Goal: Task Accomplishment & Management: Manage account settings

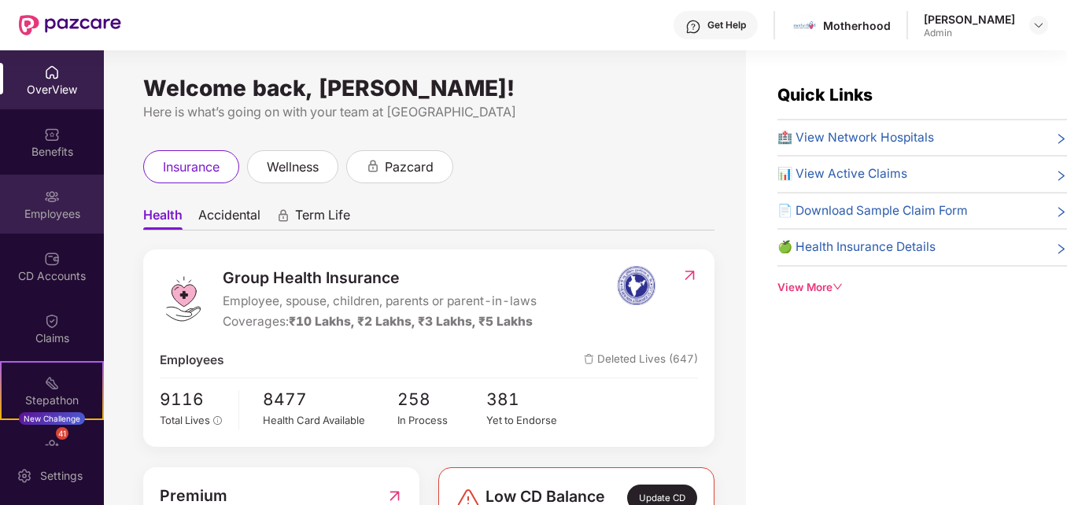
click at [57, 212] on div "Employees" at bounding box center [52, 214] width 104 height 16
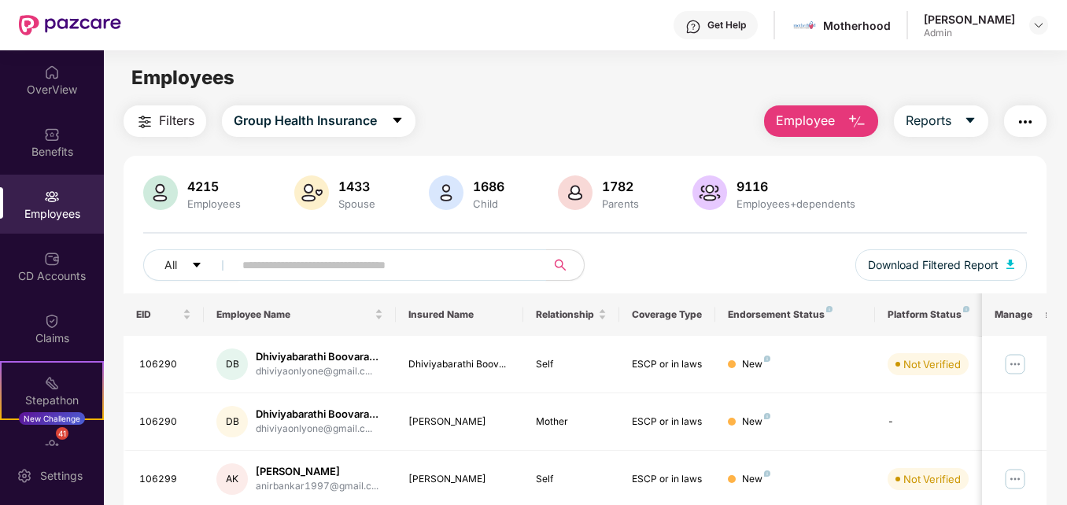
click at [359, 270] on input "text" at bounding box center [383, 265] width 282 height 24
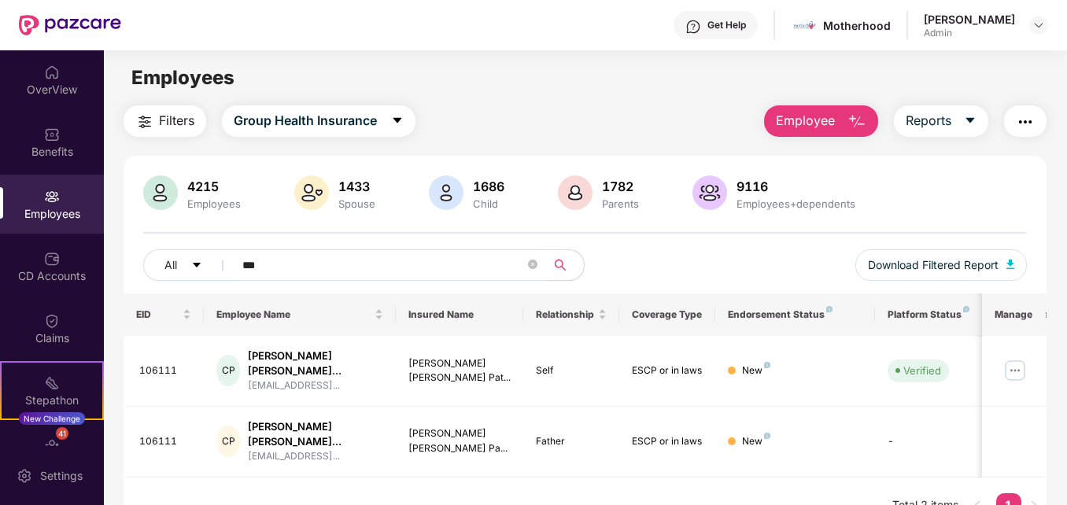
type input "***"
click at [1023, 360] on img at bounding box center [1014, 370] width 25 height 25
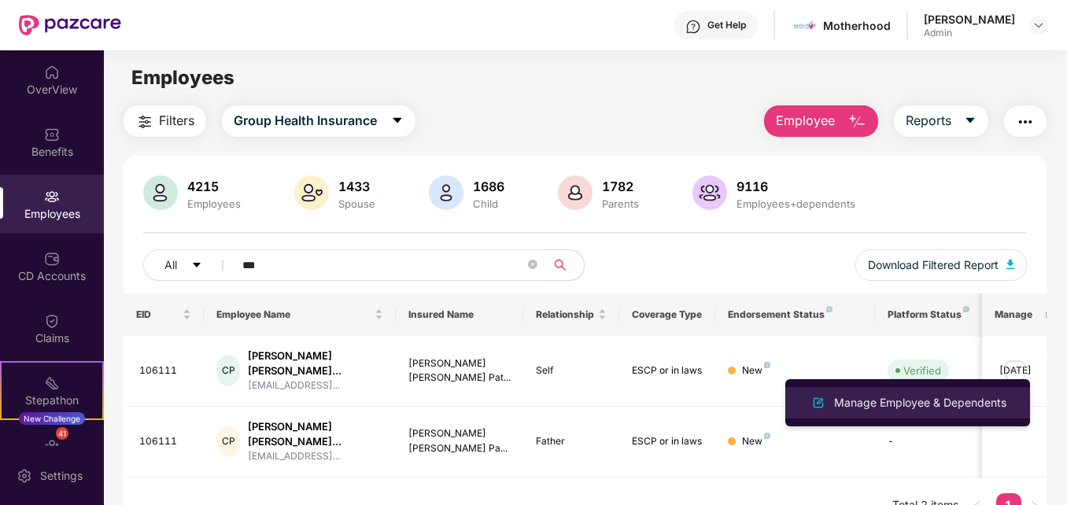
click at [984, 406] on div "Manage Employee & Dependents" at bounding box center [920, 402] width 179 height 17
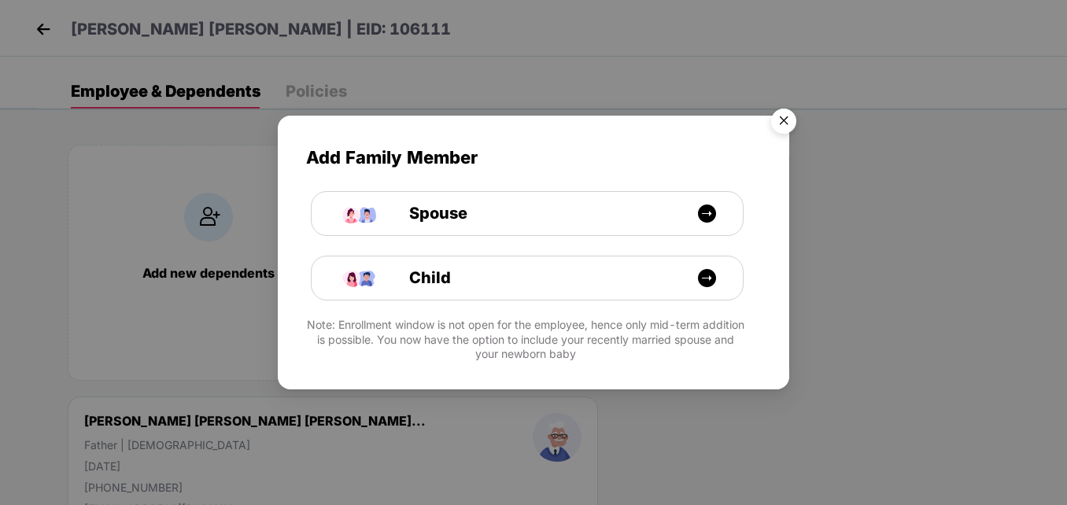
click at [782, 116] on img "Close" at bounding box center [783, 123] width 44 height 44
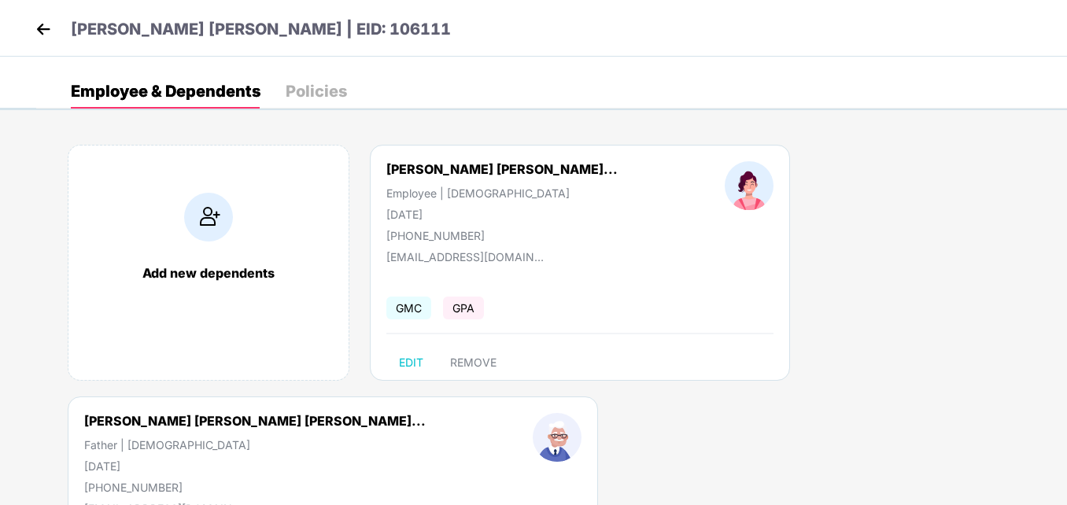
click at [671, 198] on div at bounding box center [749, 201] width 156 height 81
click at [42, 33] on img at bounding box center [43, 29] width 24 height 24
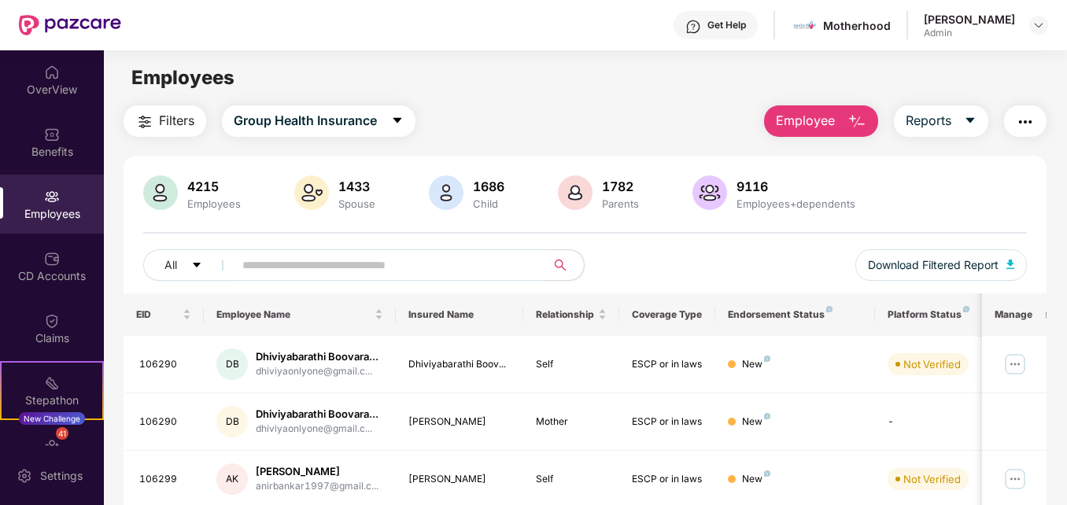
click at [1023, 129] on img "button" at bounding box center [1024, 121] width 19 height 19
click at [281, 263] on input "text" at bounding box center [383, 265] width 282 height 24
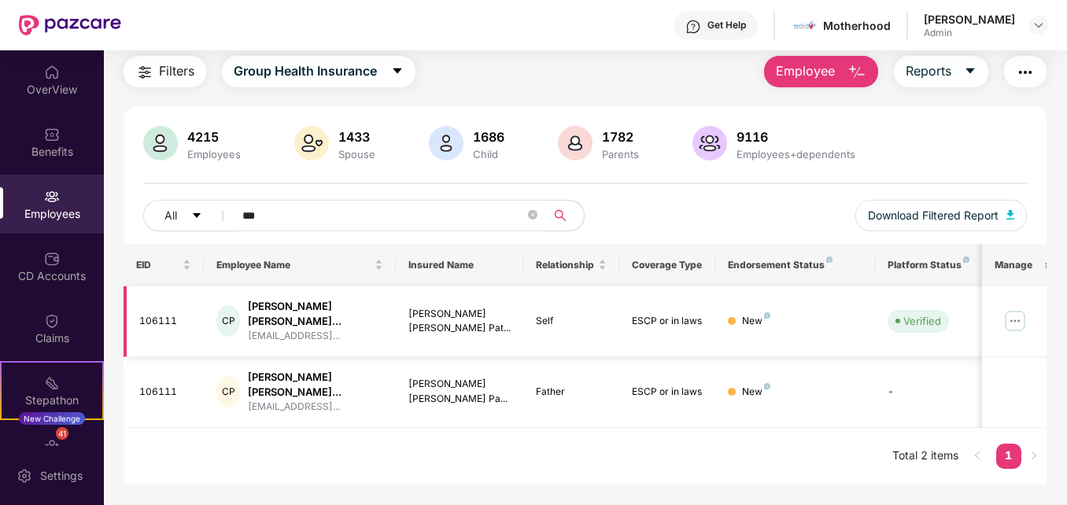
scroll to position [50, 0]
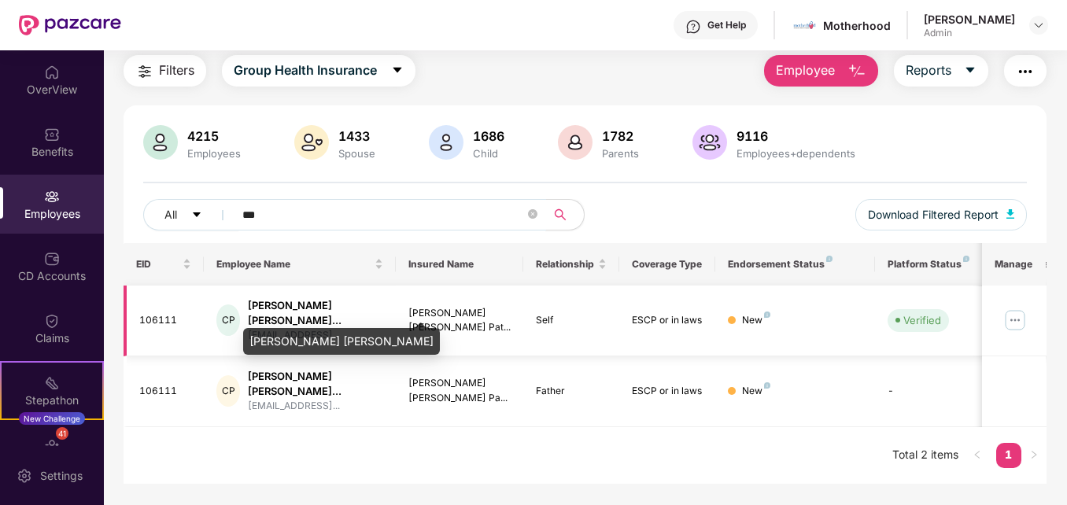
click at [319, 311] on div "[PERSON_NAME] [PERSON_NAME]..." at bounding box center [315, 313] width 135 height 30
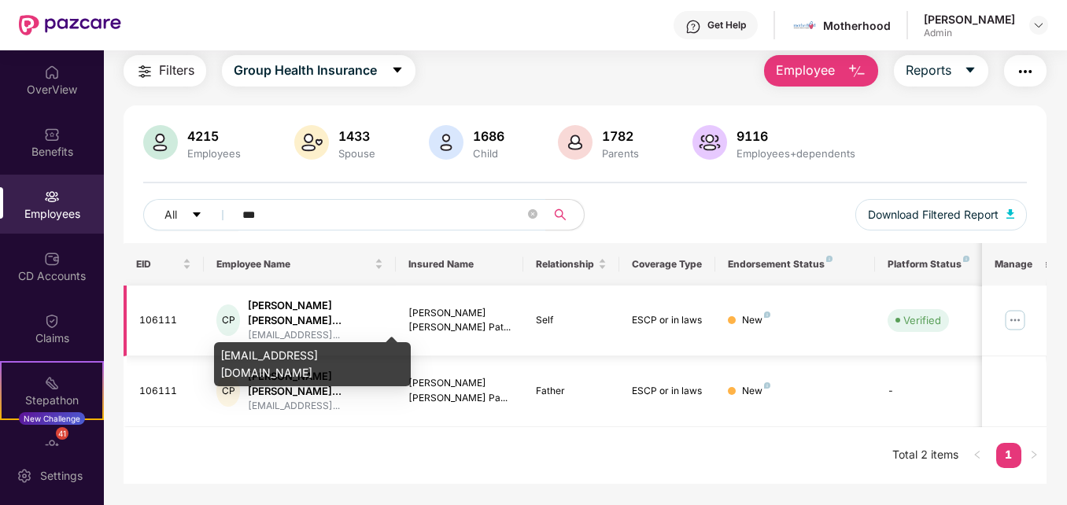
click at [297, 328] on div "[EMAIL_ADDRESS]..." at bounding box center [315, 335] width 135 height 15
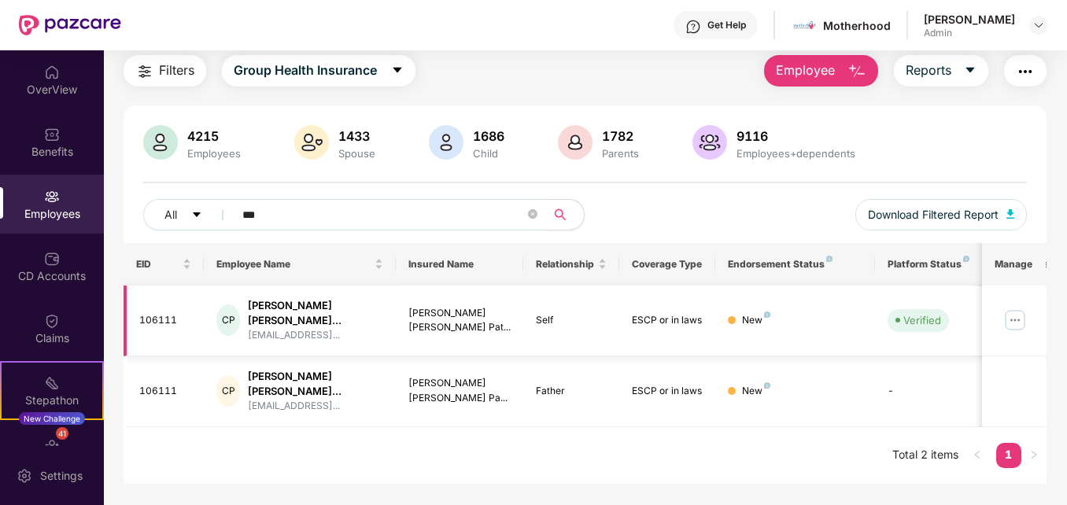
click at [1012, 314] on img at bounding box center [1014, 320] width 25 height 25
click at [692, 433] on div "EID Employee Name Insured Name Relationship Coverage Type Endorsement Status Pl…" at bounding box center [584, 363] width 922 height 241
click at [1030, 69] on img "button" at bounding box center [1024, 71] width 19 height 19
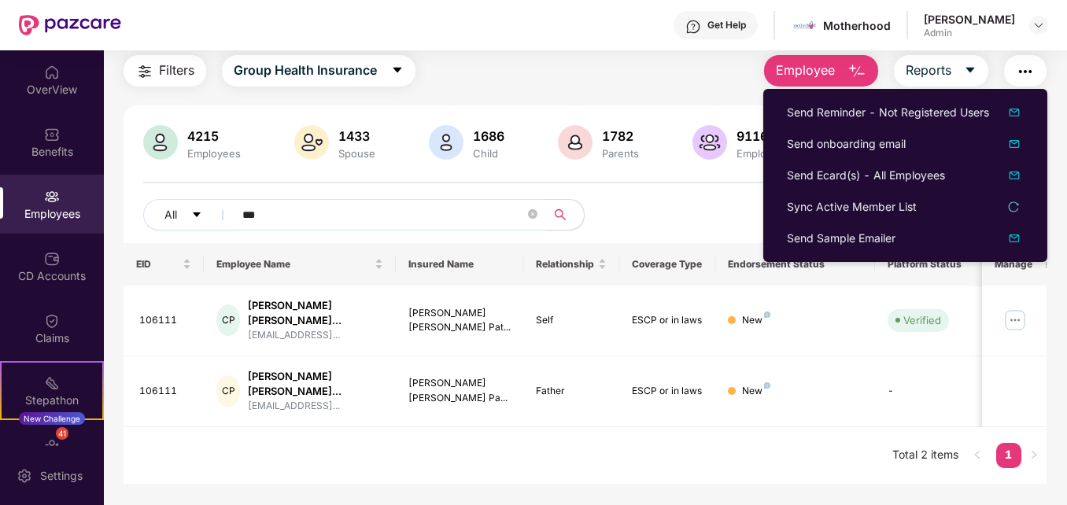
click at [332, 219] on input "***" at bounding box center [383, 215] width 282 height 24
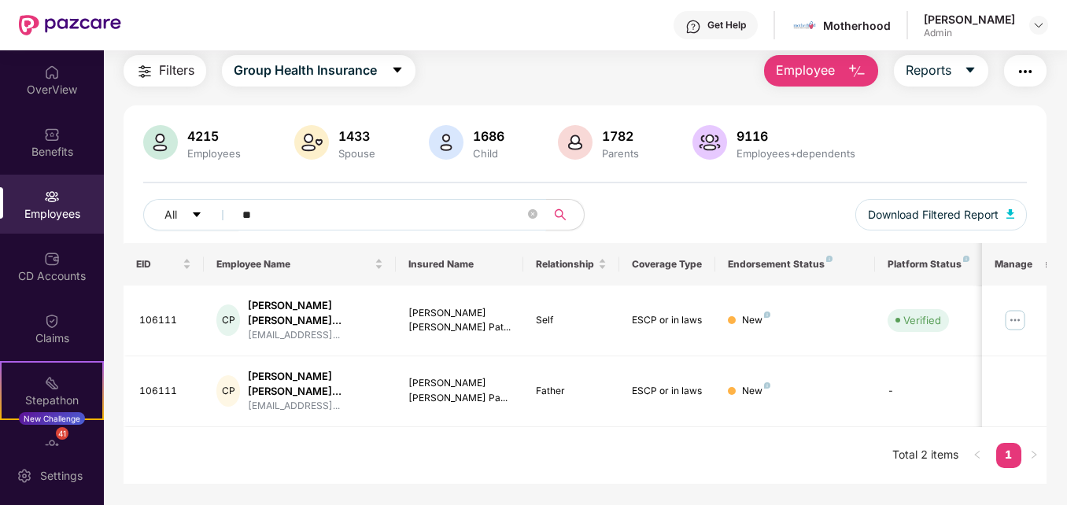
type input "*"
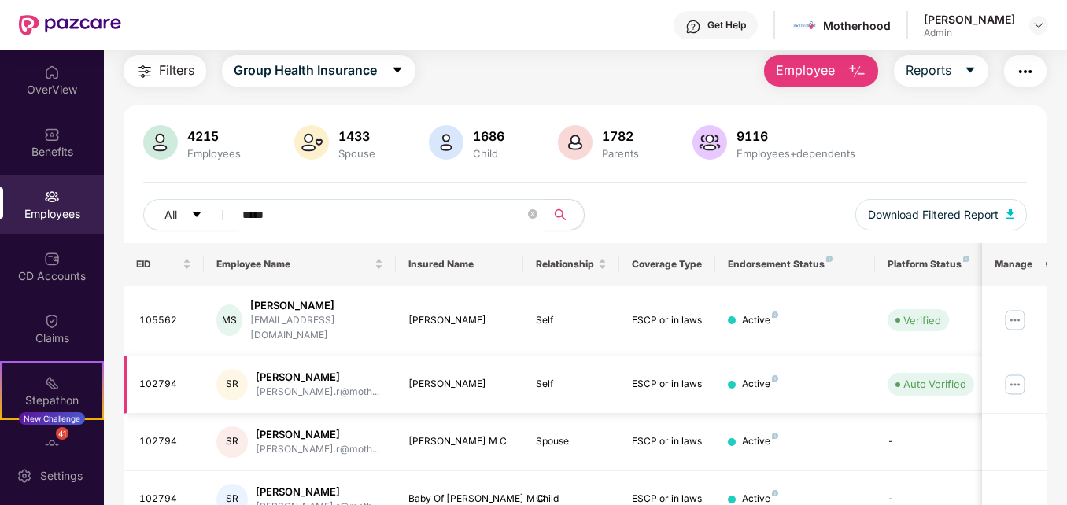
click at [1013, 372] on img at bounding box center [1014, 384] width 25 height 25
click at [325, 208] on input "*****" at bounding box center [383, 215] width 282 height 24
type input "*"
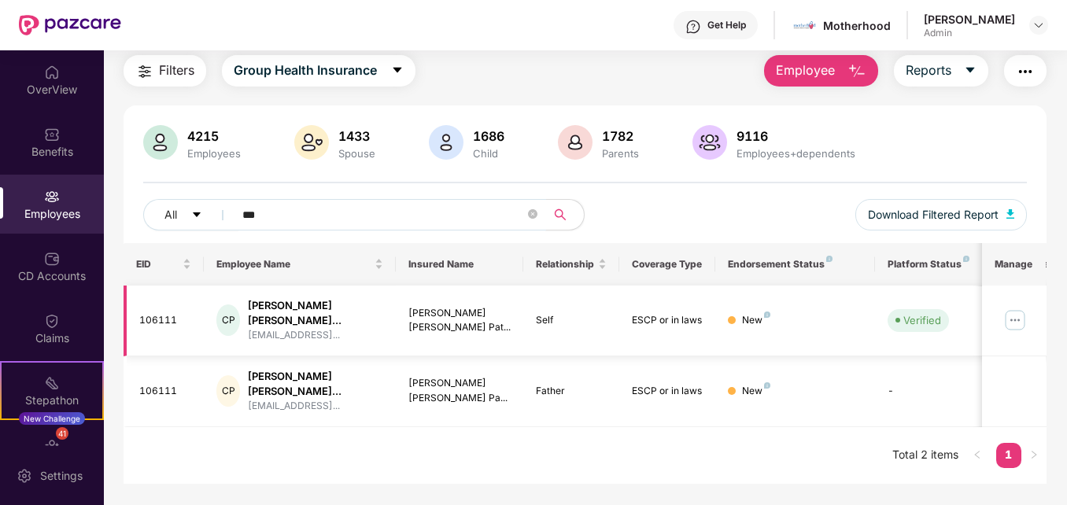
type input "***"
click at [1012, 309] on img at bounding box center [1014, 320] width 25 height 25
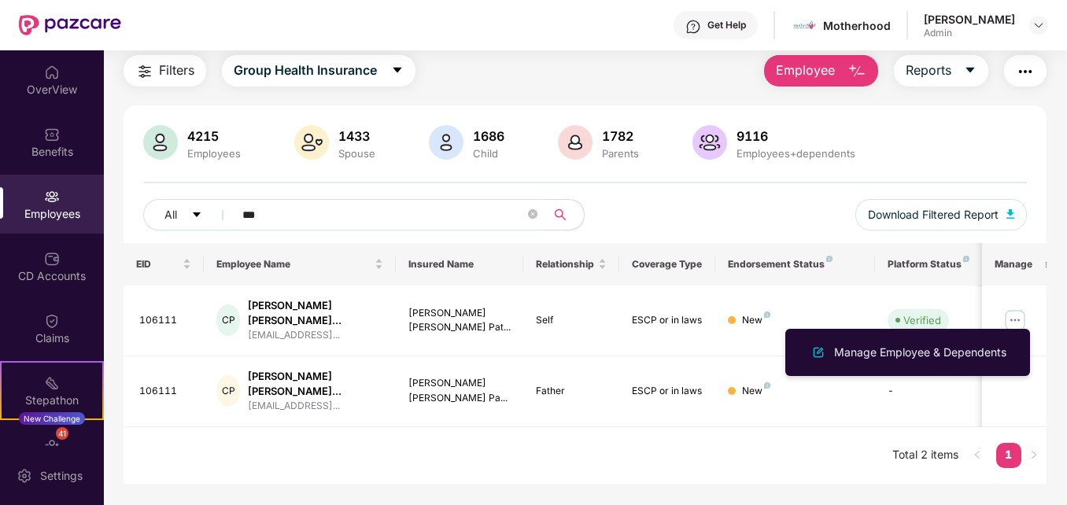
click at [654, 431] on div "EID Employee Name Insured Name Relationship Coverage Type Endorsement Status Pl…" at bounding box center [584, 363] width 922 height 241
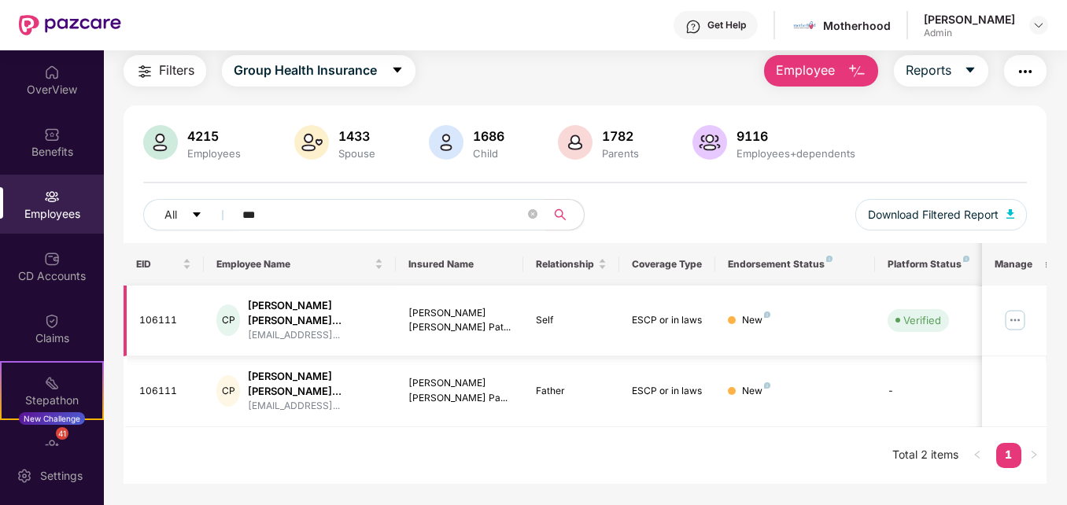
click at [1019, 311] on img at bounding box center [1014, 320] width 25 height 25
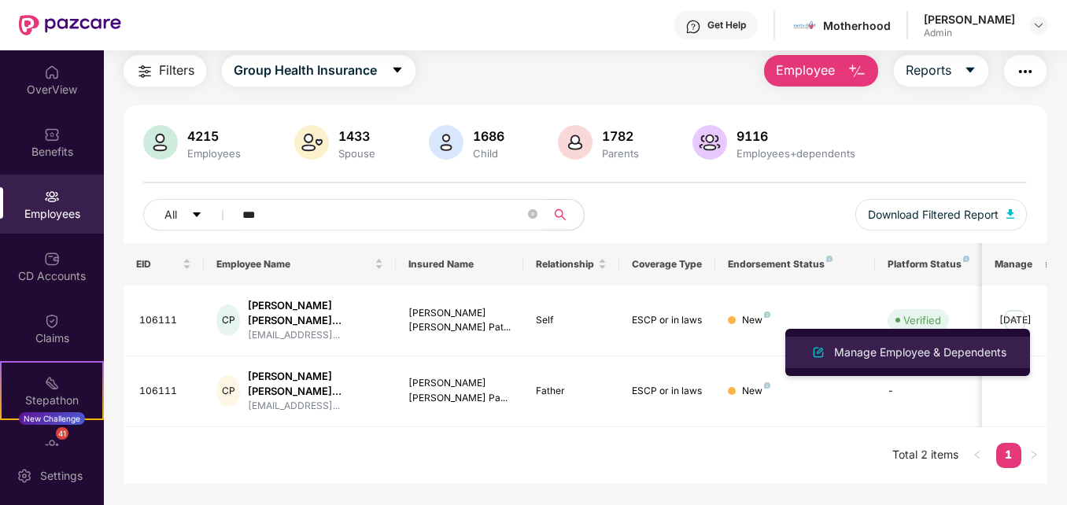
click at [964, 345] on div "Manage Employee & Dependents" at bounding box center [920, 352] width 179 height 17
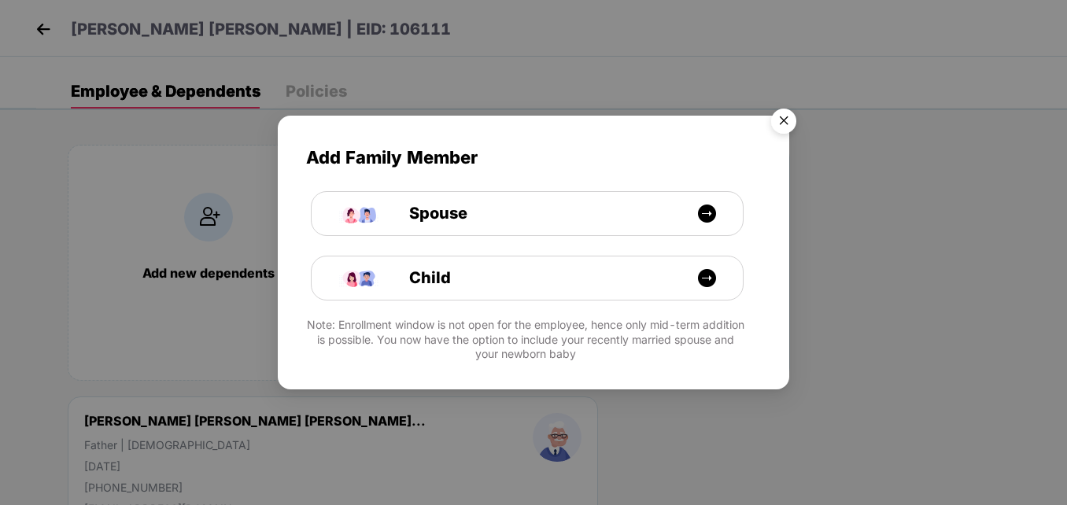
click at [778, 111] on img "Close" at bounding box center [783, 123] width 44 height 44
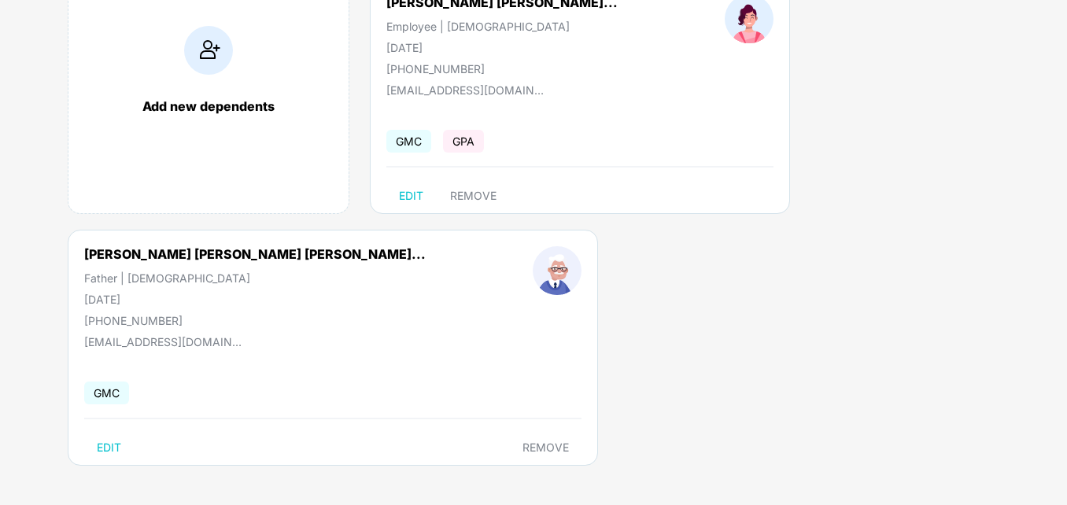
scroll to position [88, 0]
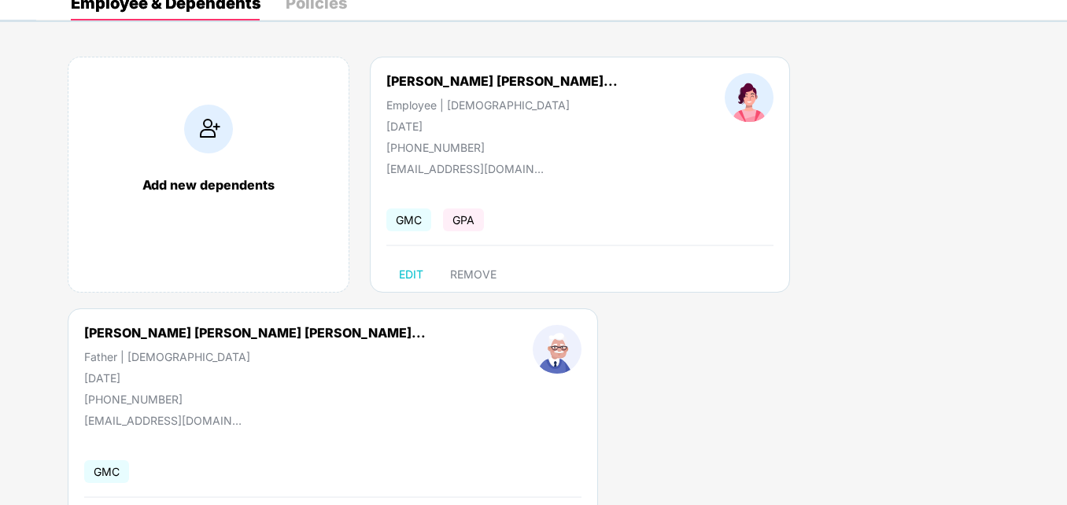
click at [641, 155] on div "[PERSON_NAME] [PERSON_NAME]... Employee | [DEMOGRAPHIC_DATA] [DATE] [PHONE_NUMB…" at bounding box center [580, 175] width 420 height 236
click at [551, 128] on div "[PERSON_NAME] [PERSON_NAME]... Employee | [DEMOGRAPHIC_DATA] [DATE] [PHONE_NUMB…" at bounding box center [502, 113] width 338 height 81
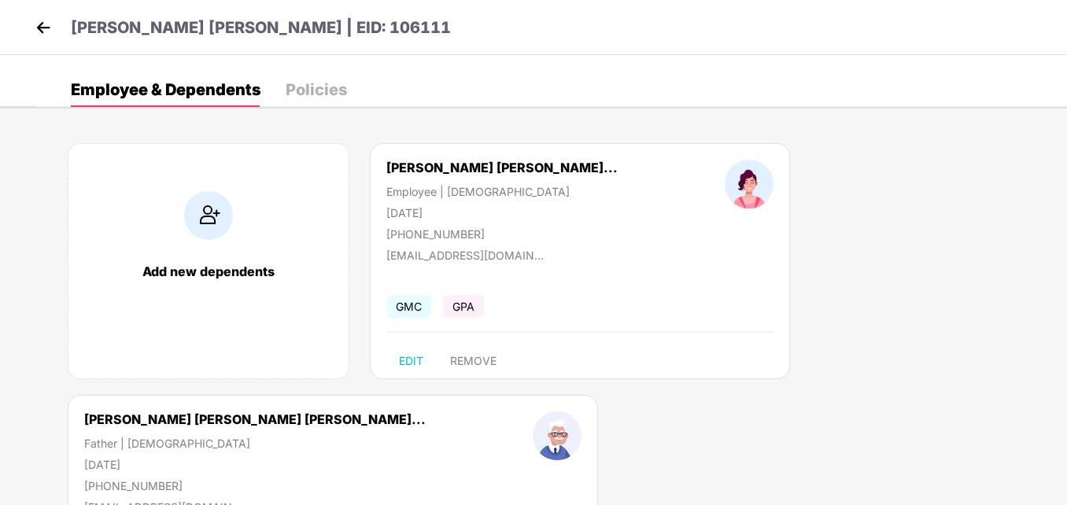
scroll to position [0, 0]
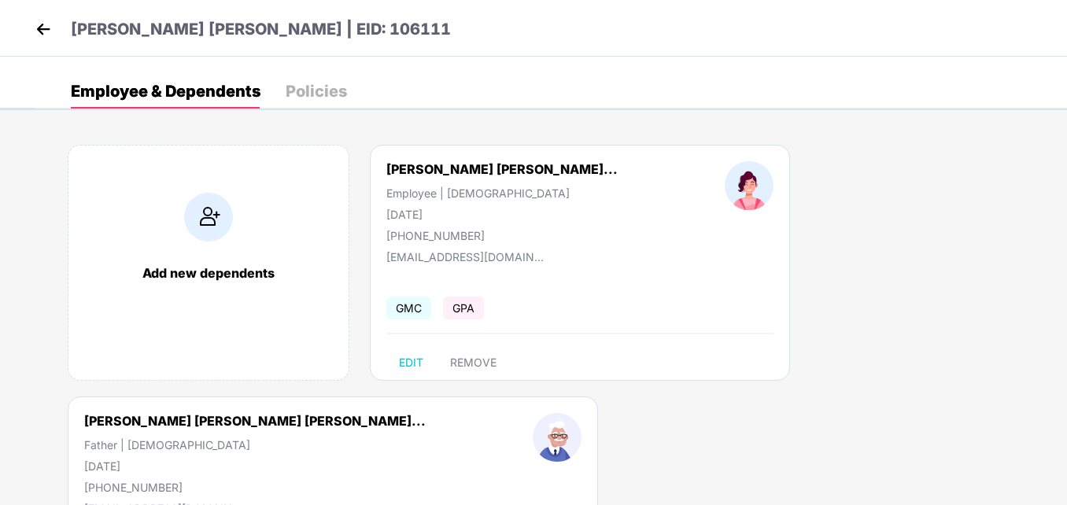
click at [47, 30] on img at bounding box center [43, 29] width 24 height 24
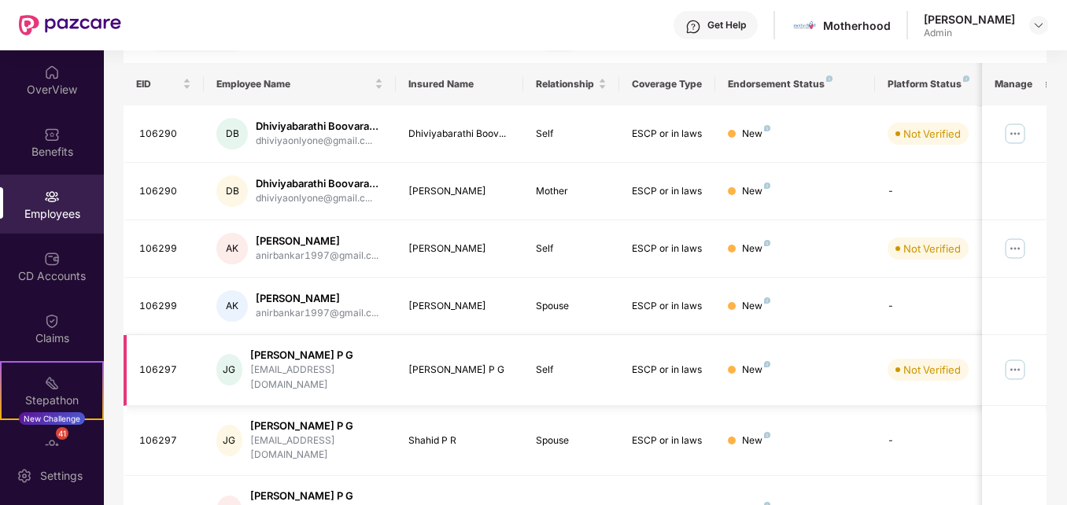
scroll to position [315, 0]
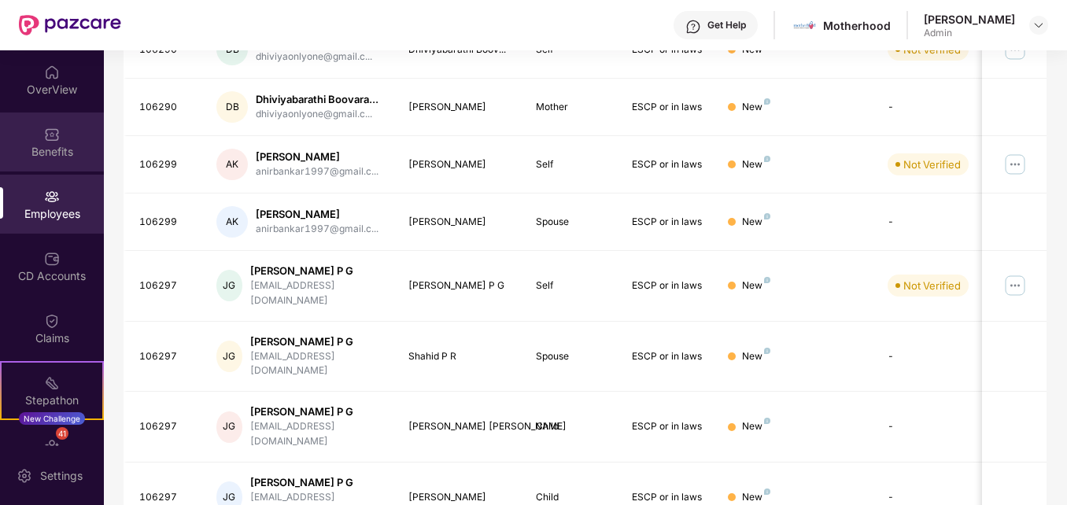
click at [35, 155] on div "Benefits" at bounding box center [52, 152] width 104 height 16
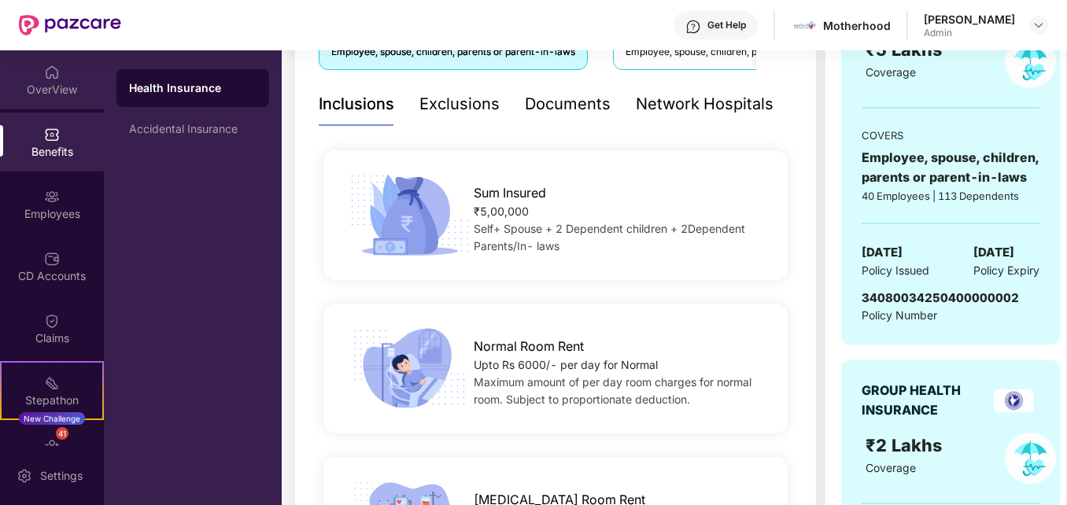
click at [35, 90] on div "OverView" at bounding box center [52, 90] width 104 height 16
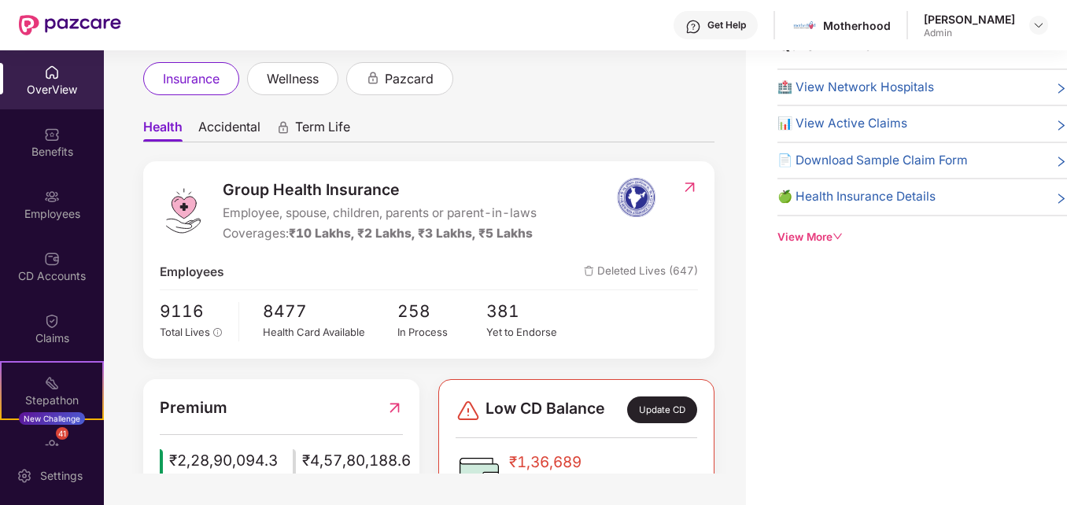
scroll to position [0, 0]
